Goal: Transaction & Acquisition: Obtain resource

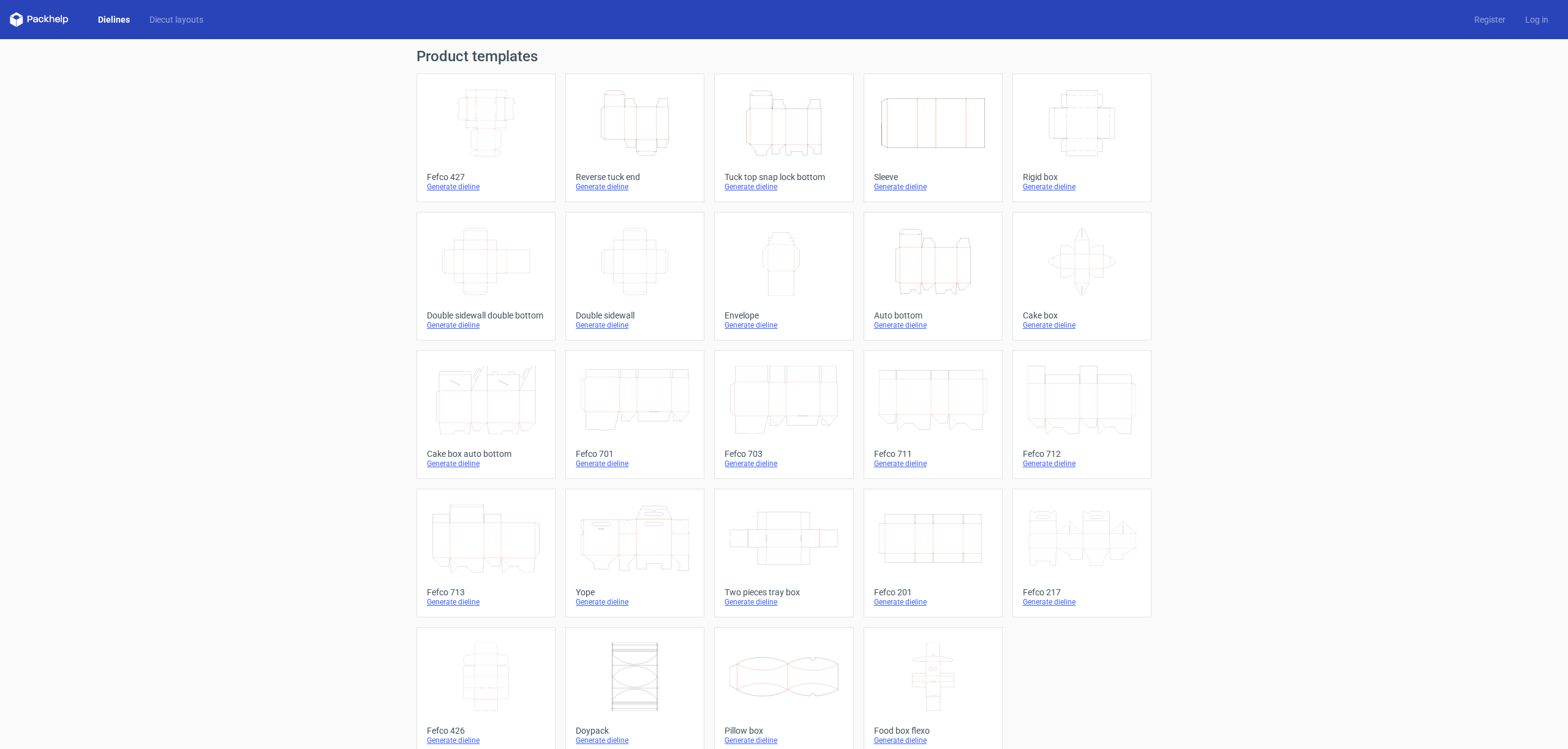
click at [756, 190] on div "Generate dieline" at bounding box center [784, 186] width 118 height 9
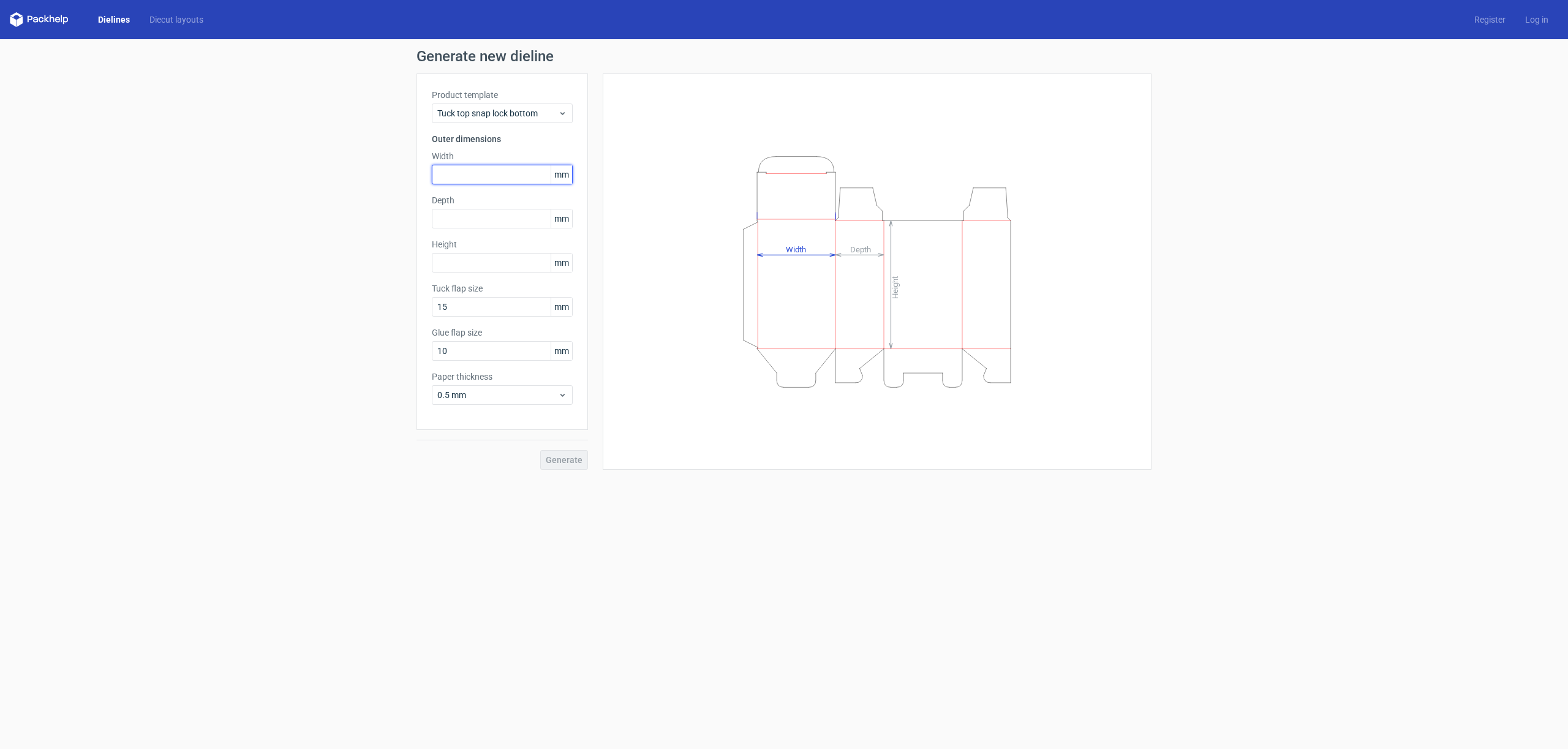
click at [493, 176] on input "text" at bounding box center [501, 174] width 141 height 20
type input "200"
click at [471, 211] on input "text" at bounding box center [501, 218] width 141 height 20
type input "150"
click at [486, 269] on input "text" at bounding box center [501, 262] width 141 height 20
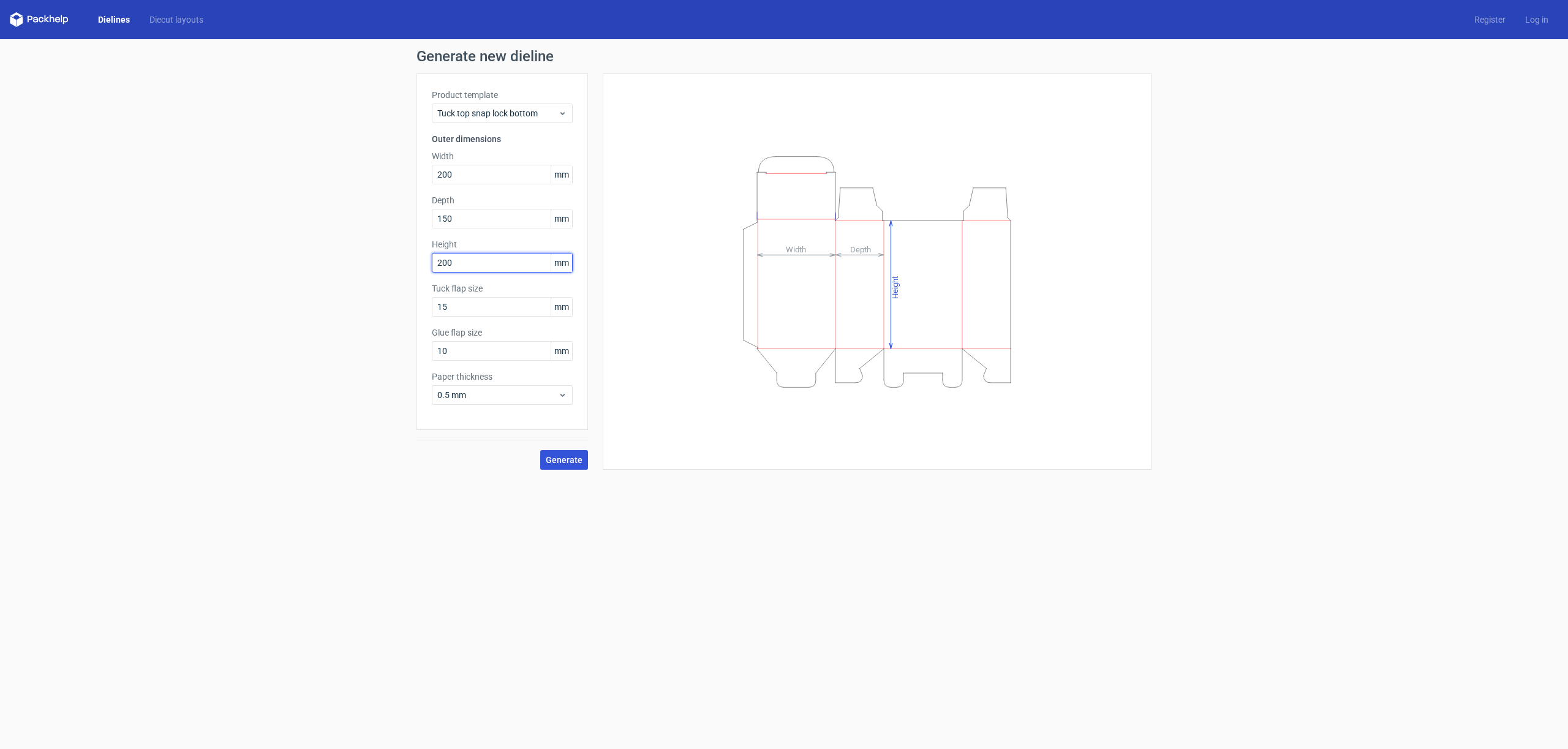
type input "200"
click at [565, 456] on span "Generate" at bounding box center [564, 460] width 37 height 9
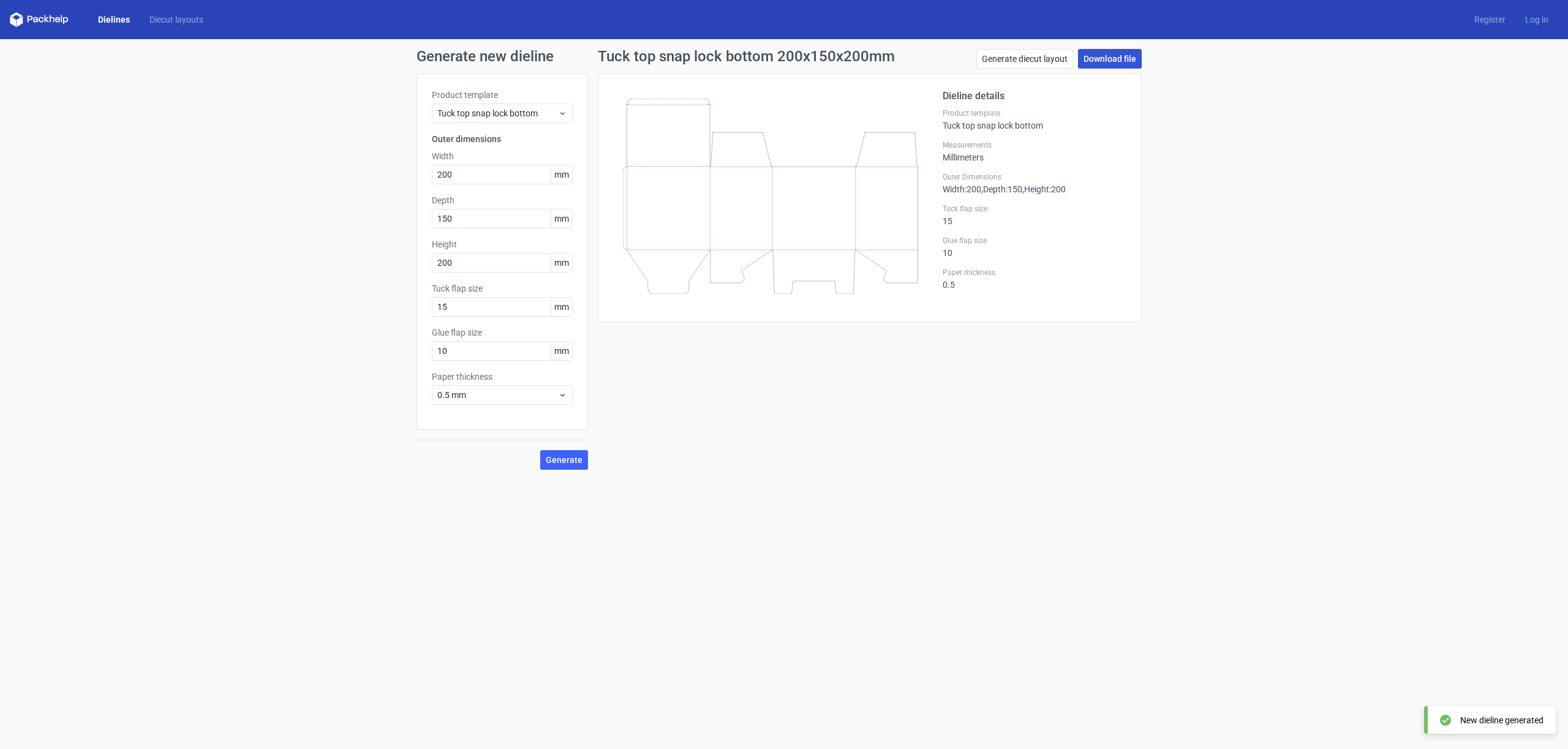
click at [1090, 58] on link "Download file" at bounding box center [1110, 59] width 64 height 20
